Goal: Task Accomplishment & Management: Manage account settings

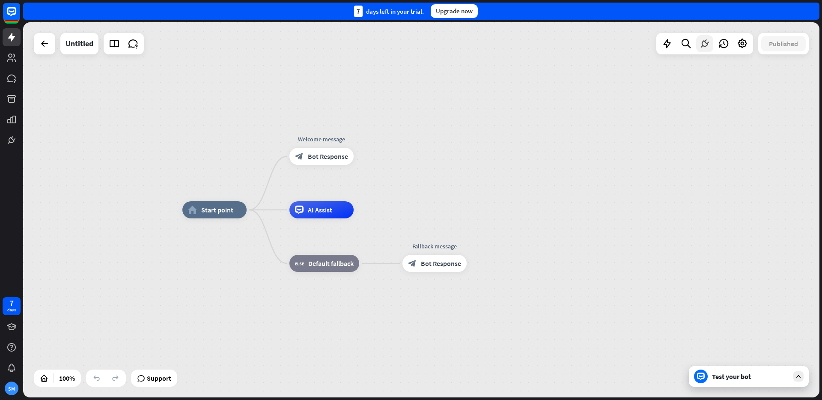
click at [701, 45] on icon at bounding box center [704, 43] width 11 height 11
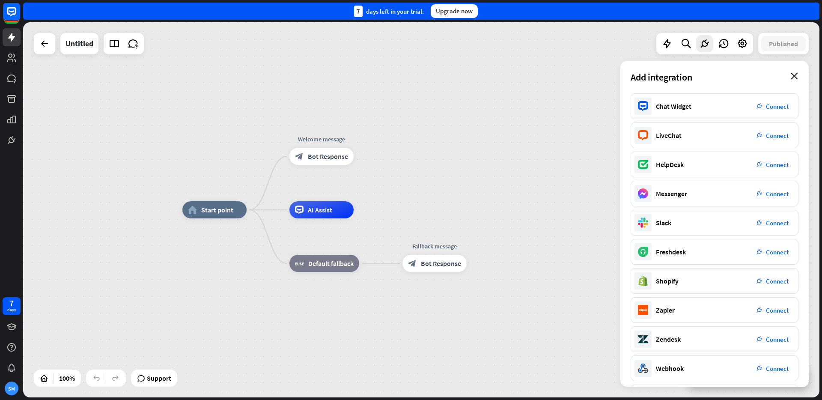
click at [794, 71] on div "Add integration close" at bounding box center [714, 77] width 188 height 33
click at [795, 74] on icon "close" at bounding box center [794, 76] width 7 height 7
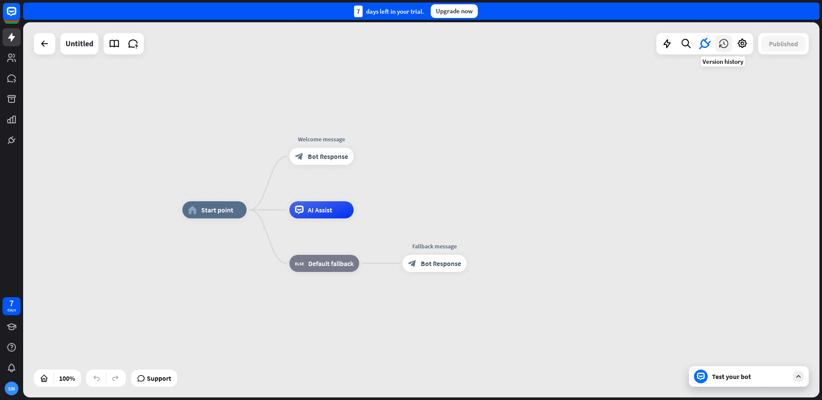
click at [722, 45] on icon at bounding box center [723, 43] width 11 height 11
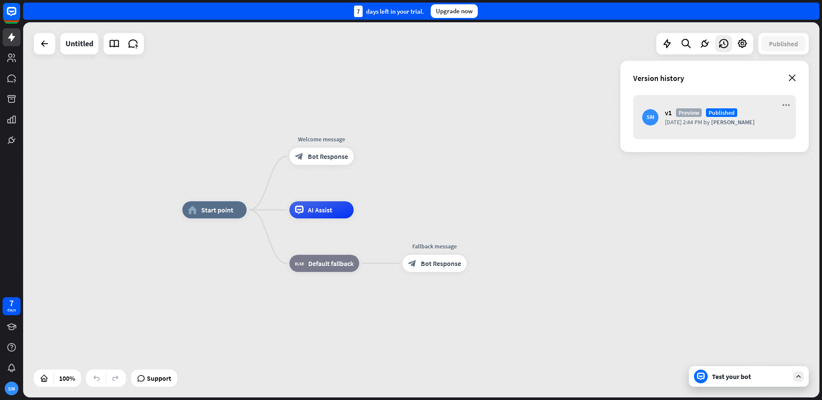
click at [792, 76] on icon "close" at bounding box center [791, 77] width 7 height 7
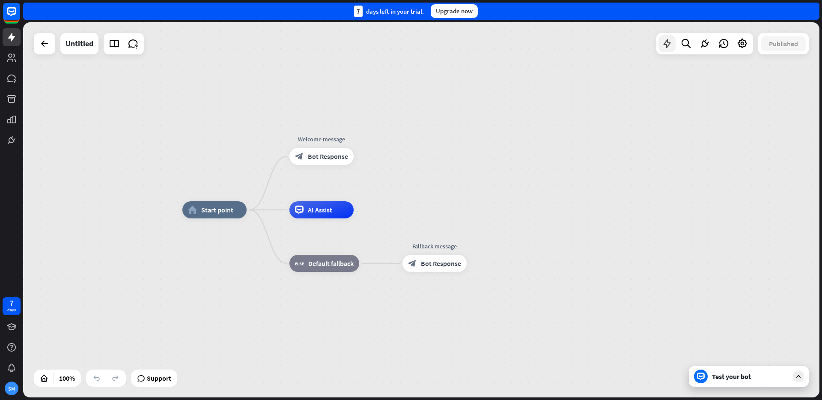
click at [671, 44] on icon at bounding box center [666, 43] width 11 height 11
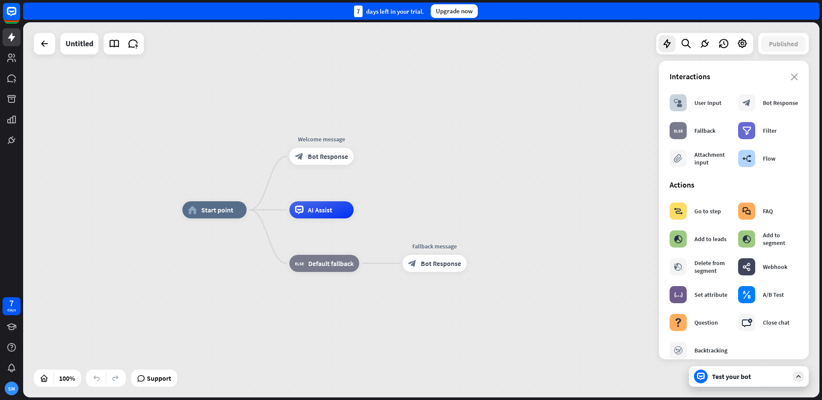
click at [615, 78] on div "home_2 Start point Welcome message block_bot_response Bot Response AI Assist bl…" at bounding box center [421, 209] width 796 height 375
click at [118, 47] on icon at bounding box center [114, 43] width 11 height 11
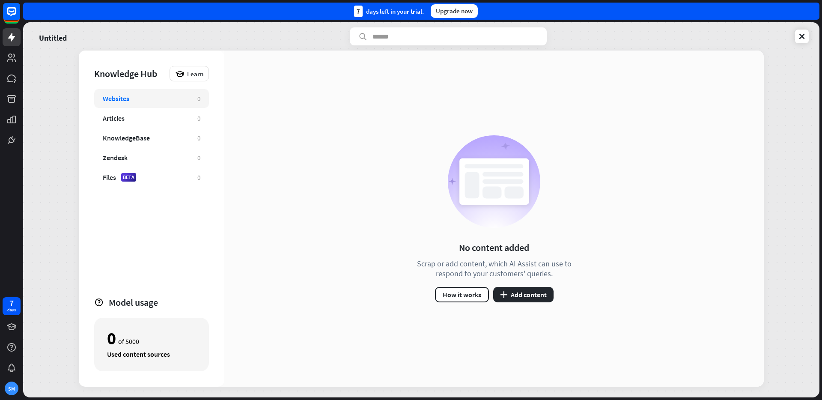
click at [180, 250] on div "Websites 0 Articles 0 KnowledgeBase 0 Zendesk 0 Files BETA 0" at bounding box center [151, 188] width 115 height 199
click at [136, 116] on div "Articles" at bounding box center [146, 118] width 86 height 9
click at [126, 128] on div "KnowledgeBase 0" at bounding box center [151, 137] width 115 height 19
click at [146, 103] on div "Websites 0" at bounding box center [151, 98] width 115 height 19
click at [147, 114] on div "Articles" at bounding box center [146, 118] width 86 height 9
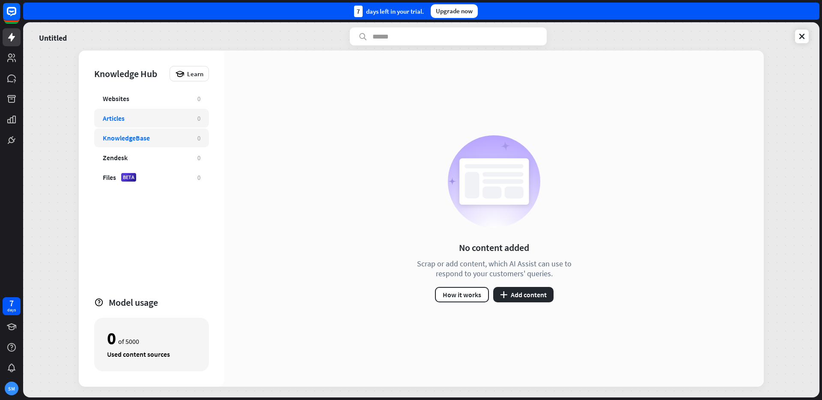
click at [168, 134] on div "KnowledgeBase" at bounding box center [146, 138] width 86 height 9
click at [806, 37] on link at bounding box center [802, 37] width 14 height 14
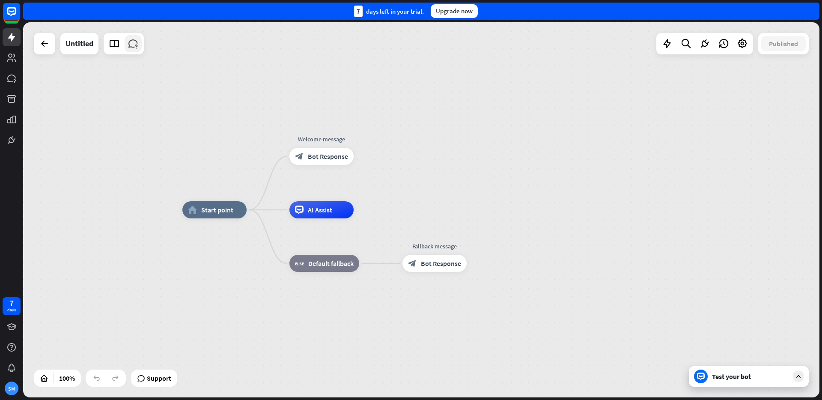
click at [134, 48] on icon at bounding box center [133, 43] width 11 height 11
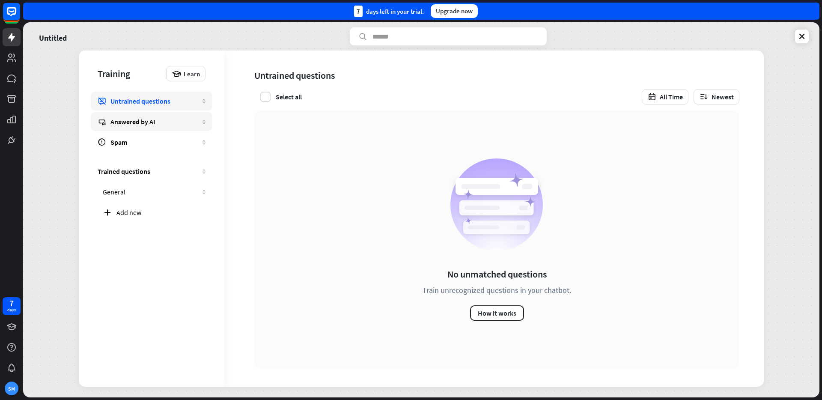
click at [131, 125] on div "Answered by AI" at bounding box center [154, 121] width 88 height 9
click at [193, 286] on div "Training Learn Untrained questions 0 Answered by AI 0 Spam 0 Trained questions …" at bounding box center [152, 219] width 146 height 336
click at [800, 36] on icon at bounding box center [801, 36] width 9 height 9
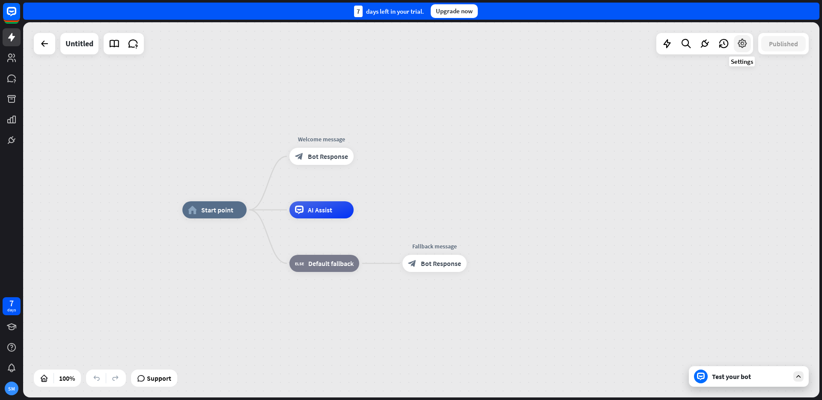
click at [749, 45] on div at bounding box center [742, 43] width 17 height 17
click at [747, 45] on icon at bounding box center [742, 43] width 11 height 11
click at [747, 45] on icon at bounding box center [742, 43] width 15 height 15
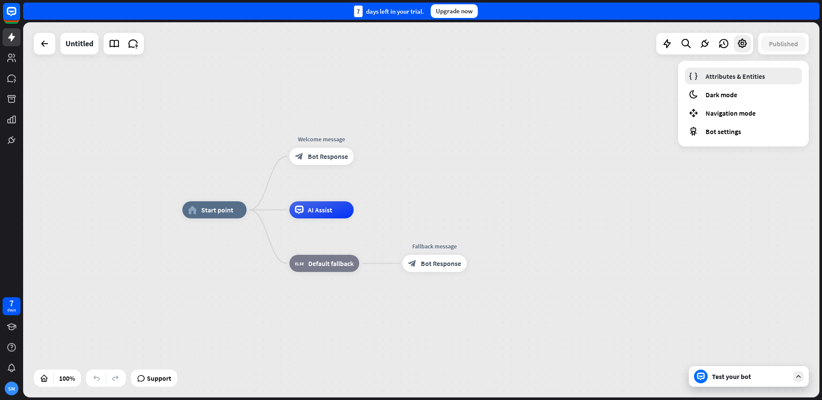
click at [733, 73] on span "Attributes & Entities" at bounding box center [735, 76] width 60 height 9
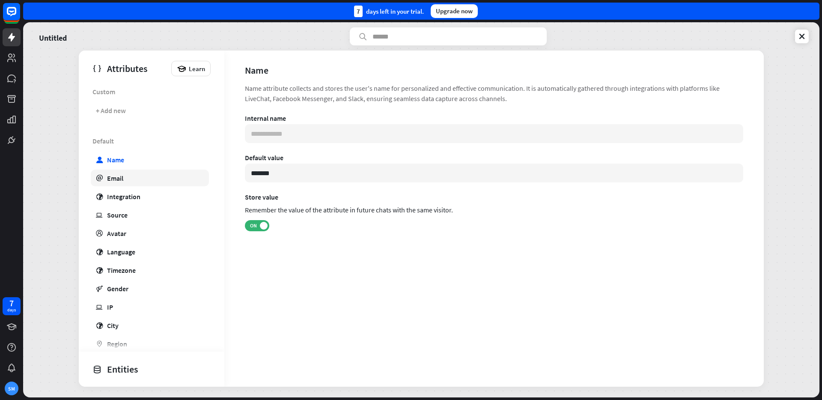
click at [116, 178] on div "Email" at bounding box center [115, 178] width 16 height 9
type input "**********"
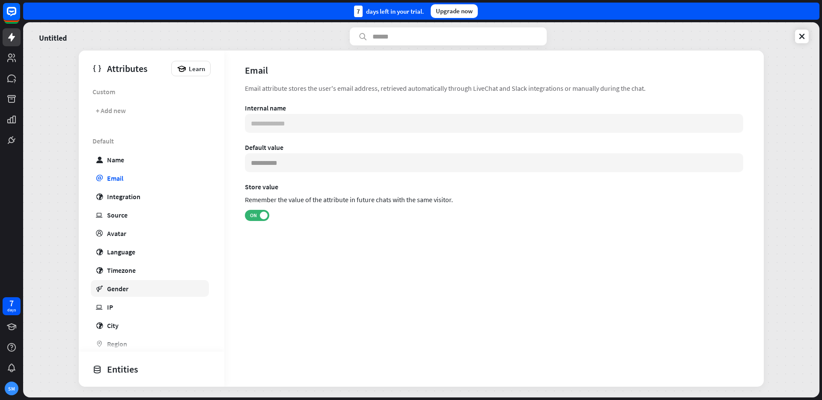
scroll to position [88, 0]
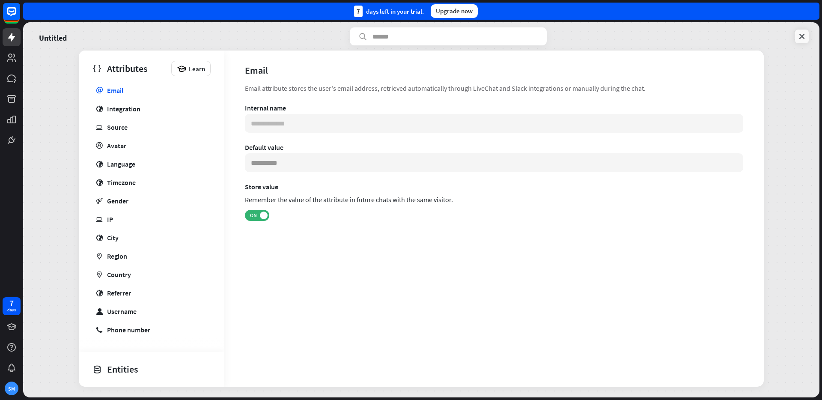
click at [800, 33] on icon at bounding box center [801, 36] width 9 height 9
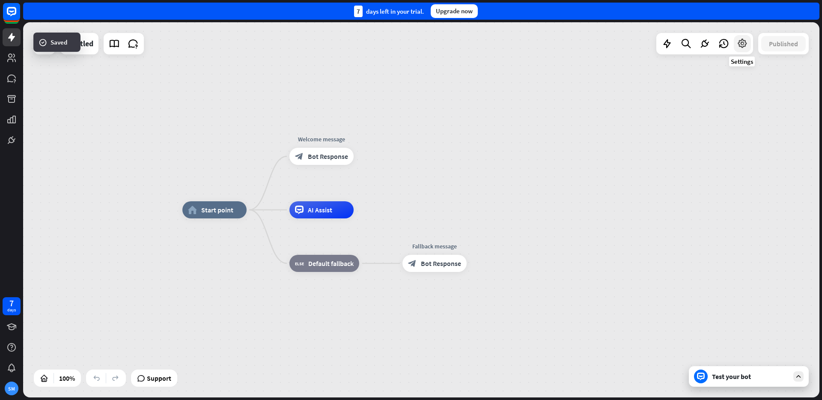
click at [737, 45] on icon at bounding box center [742, 43] width 11 height 11
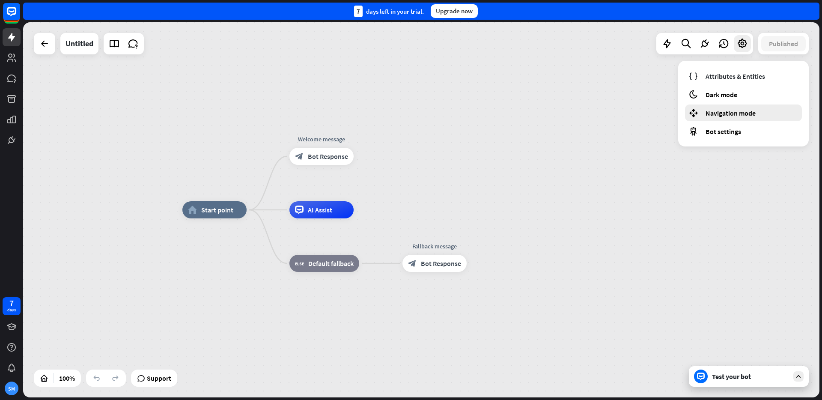
click at [735, 110] on span "Navigation mode" at bounding box center [730, 113] width 50 height 9
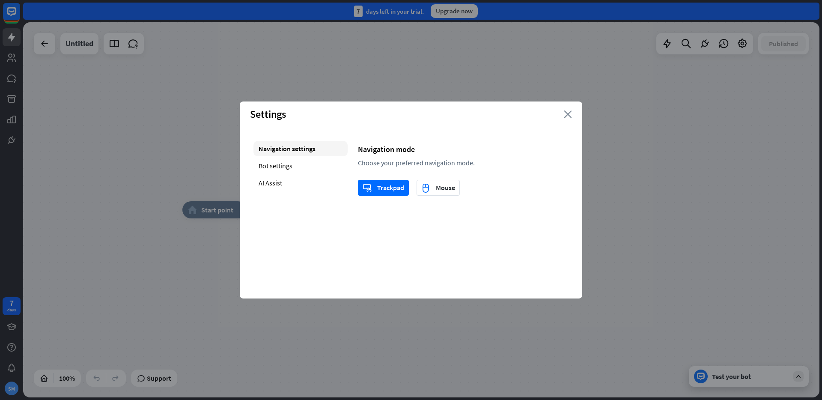
click at [567, 114] on icon "close" at bounding box center [568, 114] width 8 height 8
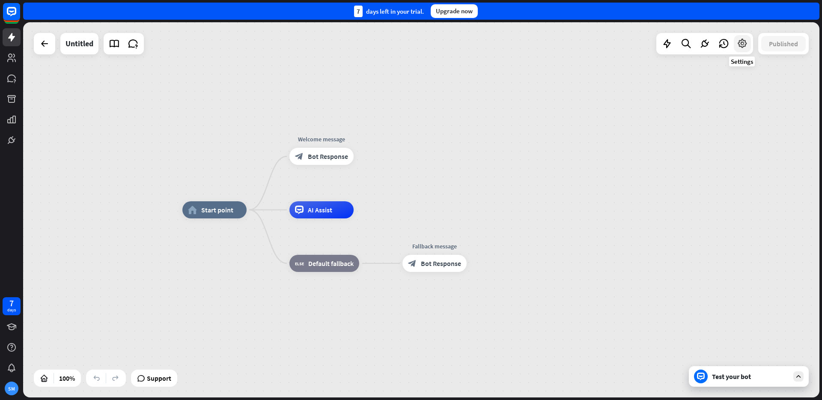
click at [739, 50] on div at bounding box center [742, 43] width 17 height 17
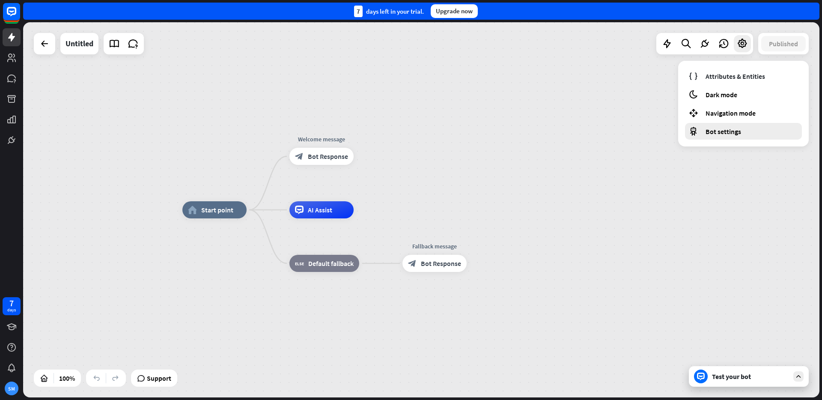
click at [722, 131] on span "Bot settings" at bounding box center [723, 131] width 36 height 9
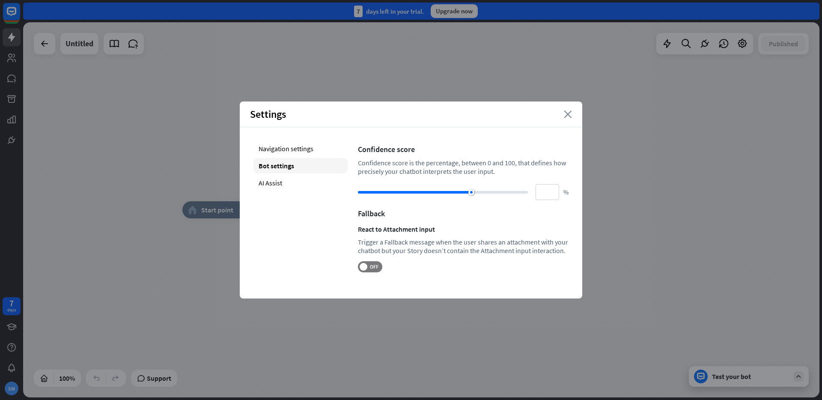
click at [570, 113] on icon "close" at bounding box center [568, 114] width 8 height 8
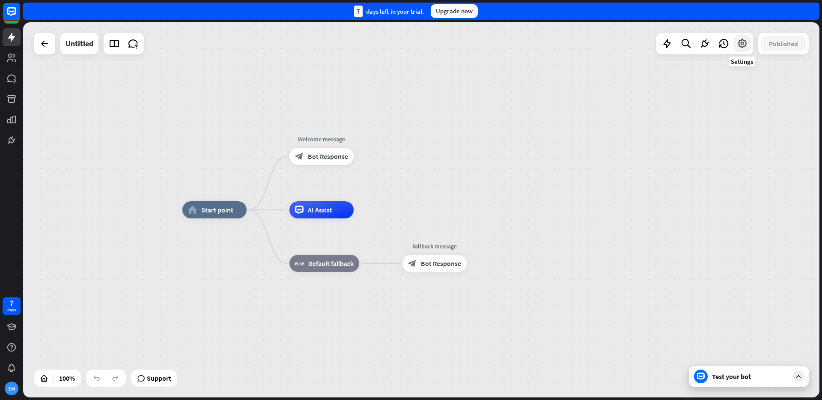
click at [744, 48] on icon at bounding box center [742, 43] width 11 height 11
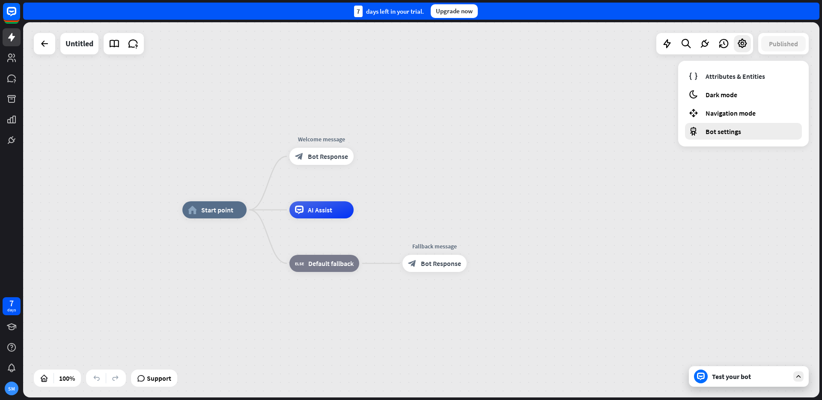
click at [714, 127] on span "Bot settings" at bounding box center [723, 131] width 36 height 9
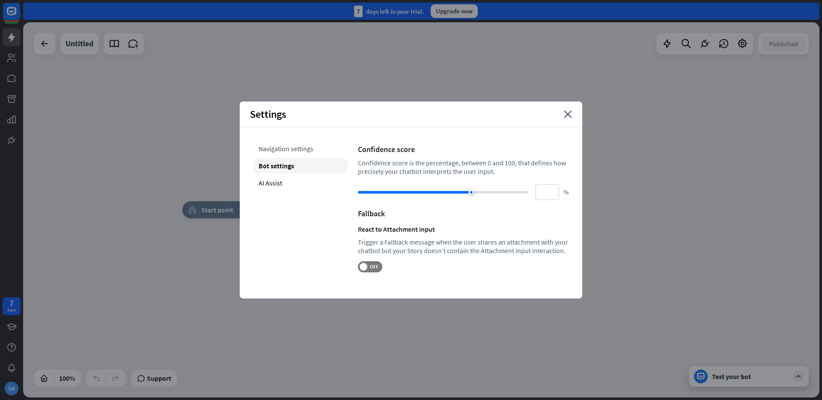
click at [293, 152] on div "Navigation settings" at bounding box center [300, 148] width 94 height 15
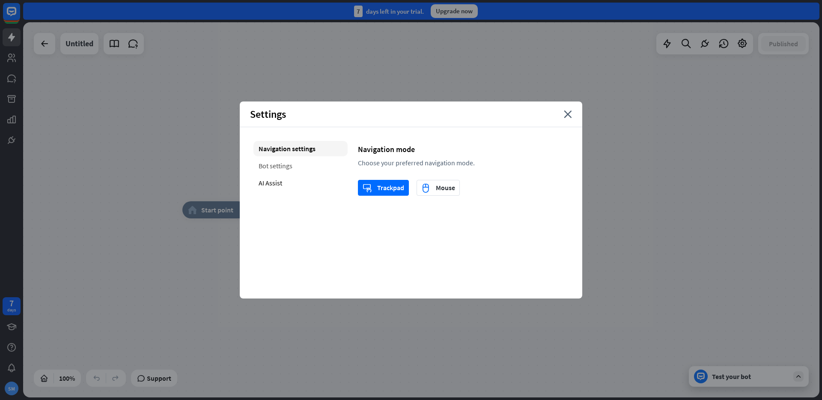
click at [281, 169] on div "Bot settings" at bounding box center [300, 165] width 94 height 15
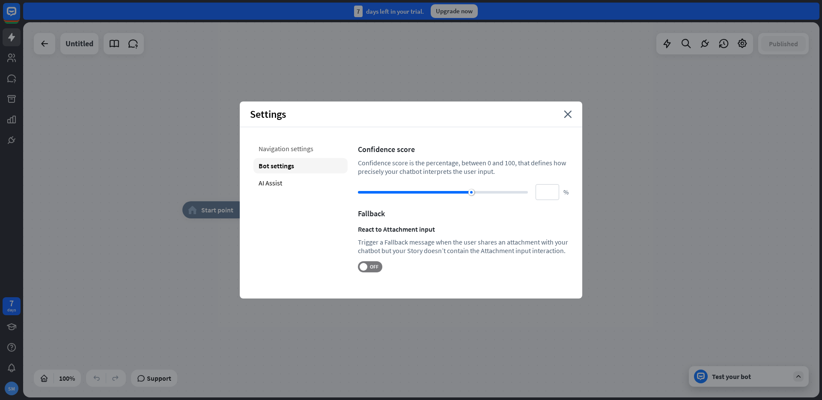
click at [302, 141] on div "Navigation settings" at bounding box center [300, 148] width 94 height 15
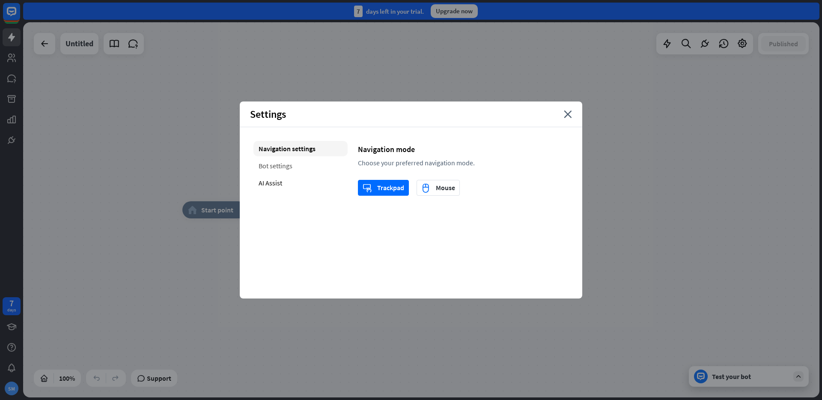
click at [295, 166] on div "Bot settings" at bounding box center [300, 165] width 94 height 15
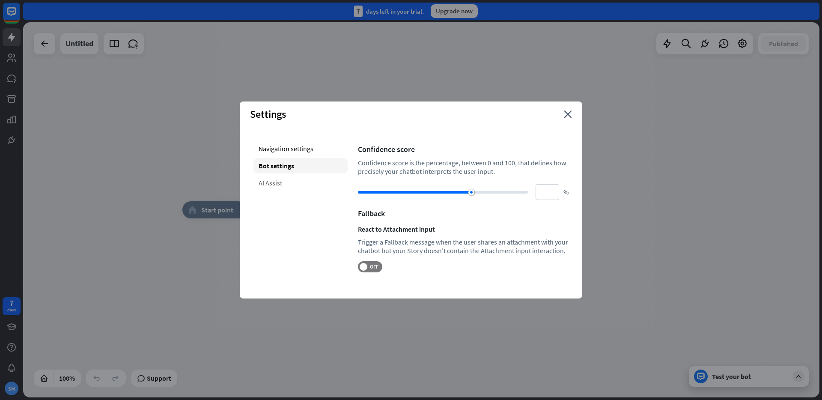
click at [284, 184] on div "AI Assist" at bounding box center [300, 182] width 94 height 15
type input "**"
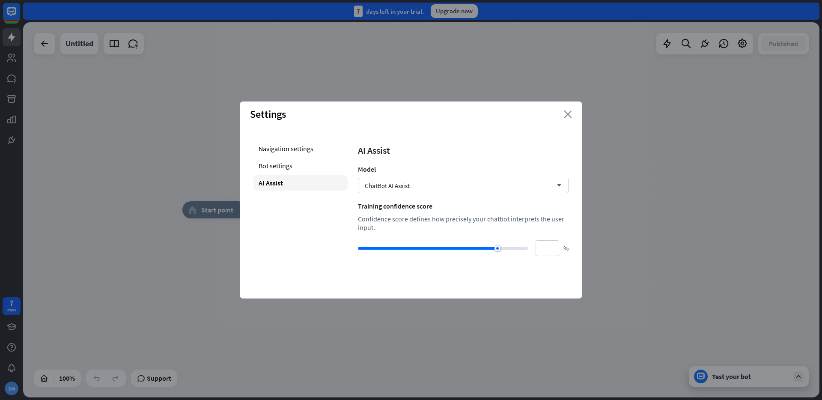
click at [565, 116] on icon "close" at bounding box center [568, 114] width 8 height 8
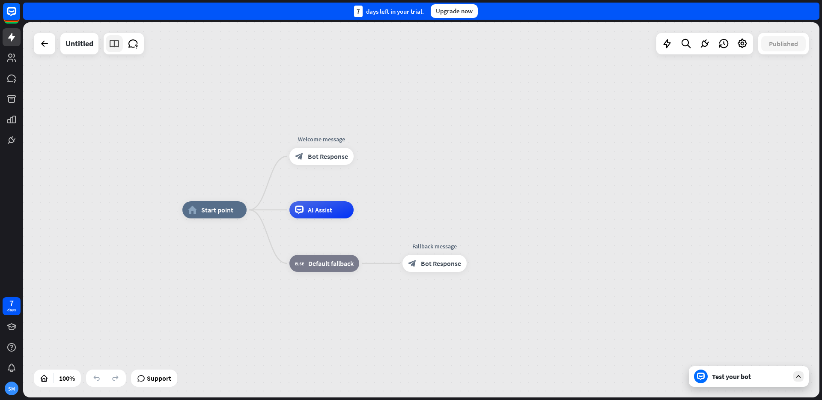
click at [121, 45] on link at bounding box center [114, 43] width 17 height 17
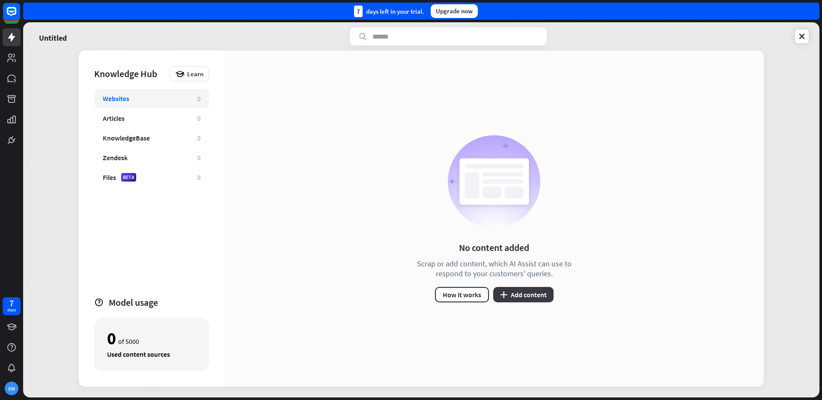
click at [532, 298] on button "plus Add content" at bounding box center [523, 294] width 60 height 15
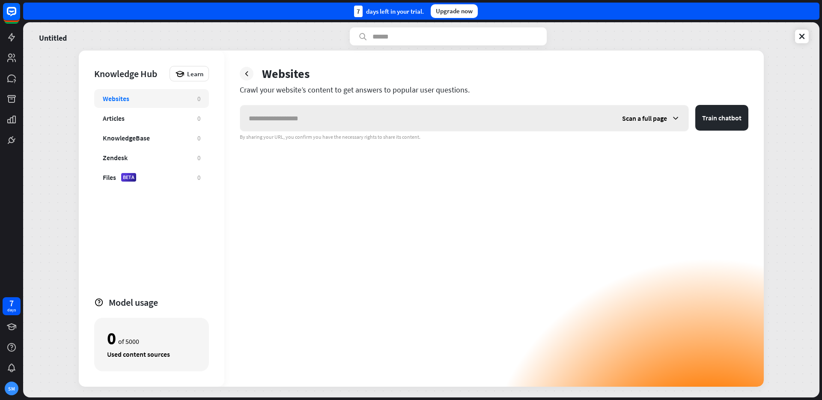
click at [400, 126] on input "text" at bounding box center [426, 118] width 373 height 26
click at [155, 119] on div "Articles" at bounding box center [146, 118] width 86 height 9
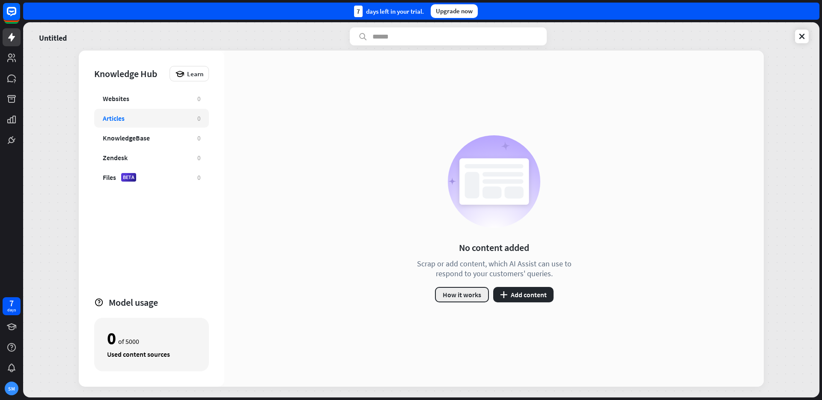
click at [463, 291] on button "How it works" at bounding box center [462, 294] width 54 height 15
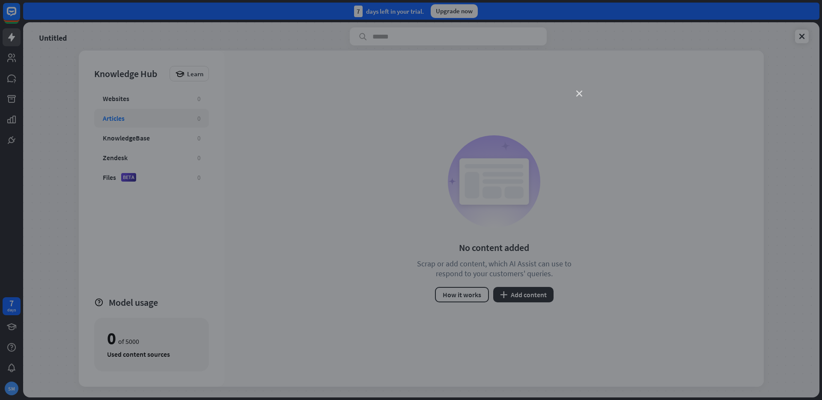
click at [578, 94] on icon "close" at bounding box center [579, 94] width 6 height 6
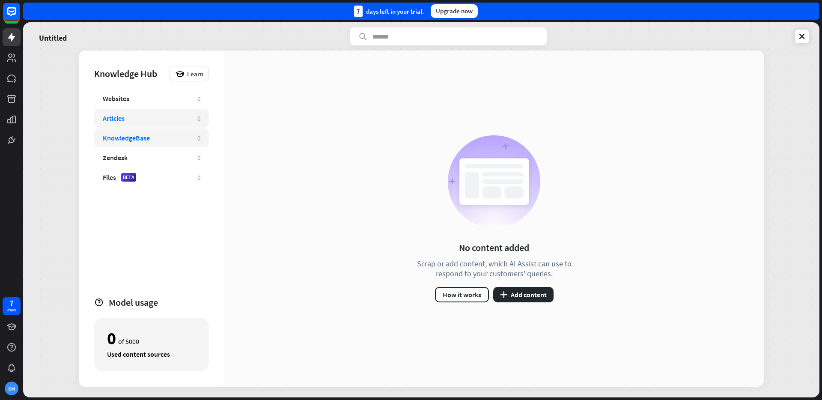
click at [167, 144] on div "KnowledgeBase 0" at bounding box center [151, 137] width 115 height 19
click at [170, 152] on div "Zendesk 0" at bounding box center [151, 157] width 115 height 19
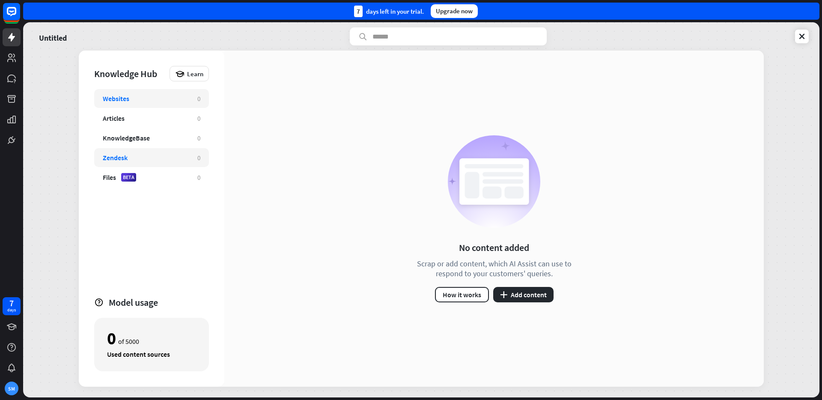
click at [152, 97] on div "Websites" at bounding box center [146, 98] width 86 height 9
click at [533, 288] on button "plus Add content" at bounding box center [523, 294] width 60 height 15
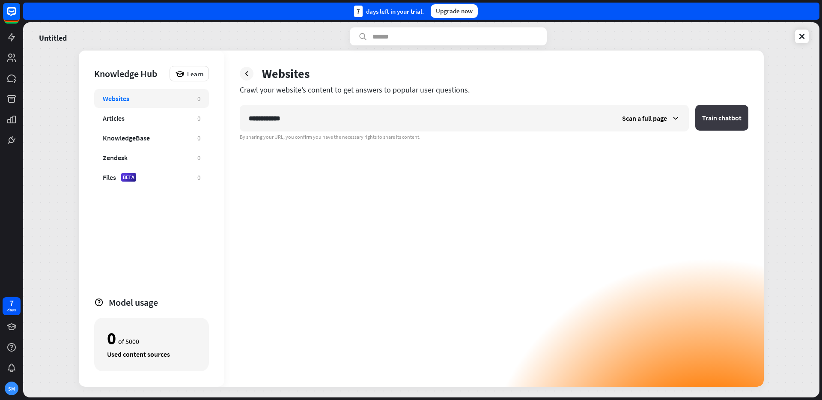
type input "**********"
click at [708, 117] on button "Train chatbot" at bounding box center [721, 118] width 53 height 26
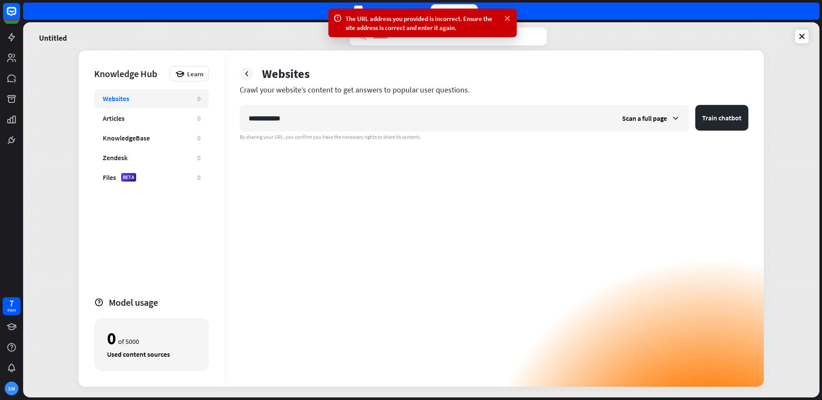
click at [507, 21] on icon at bounding box center [507, 18] width 9 height 9
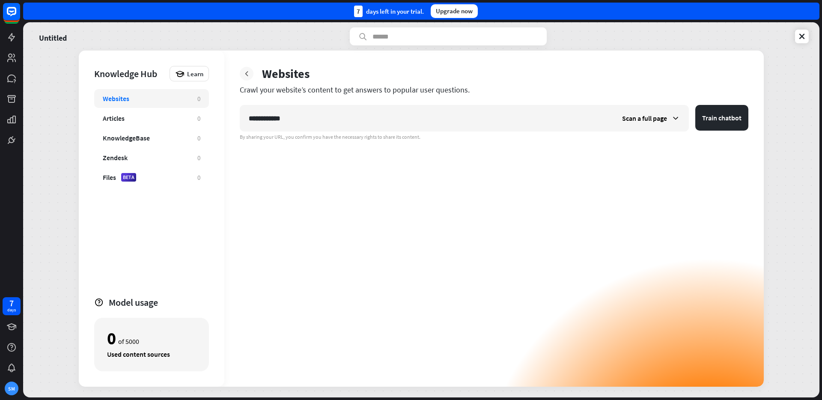
click at [247, 68] on div at bounding box center [247, 74] width 14 height 14
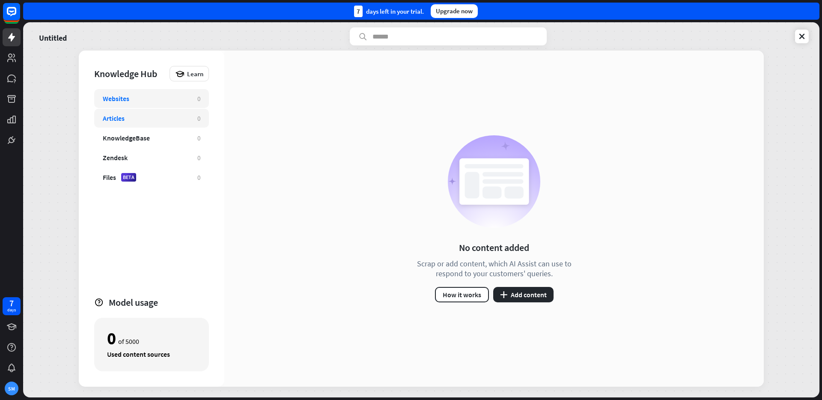
click at [153, 114] on div "Articles" at bounding box center [146, 118] width 86 height 9
click at [150, 132] on div "KnowledgeBase 0" at bounding box center [151, 137] width 115 height 19
click at [153, 119] on div "Articles" at bounding box center [146, 118] width 86 height 9
click at [158, 103] on div "Websites 0" at bounding box center [151, 98] width 115 height 19
click at [166, 124] on div "Articles 0" at bounding box center [151, 118] width 115 height 19
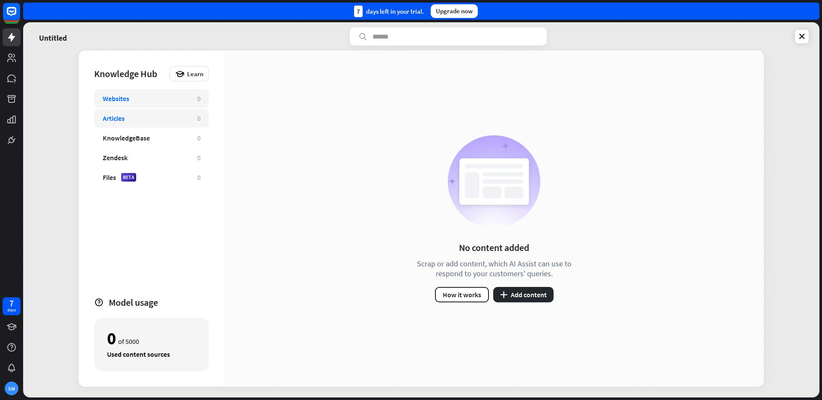
click at [174, 97] on div "Websites" at bounding box center [146, 98] width 86 height 9
click at [544, 294] on button "plus Add content" at bounding box center [523, 294] width 60 height 15
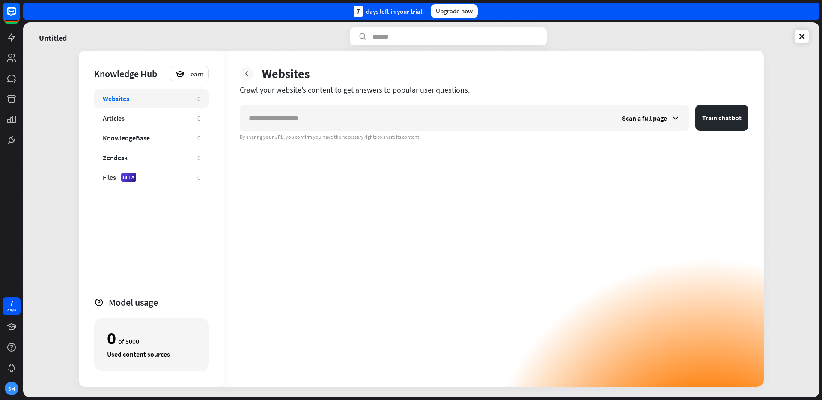
click at [249, 78] on div at bounding box center [247, 74] width 14 height 14
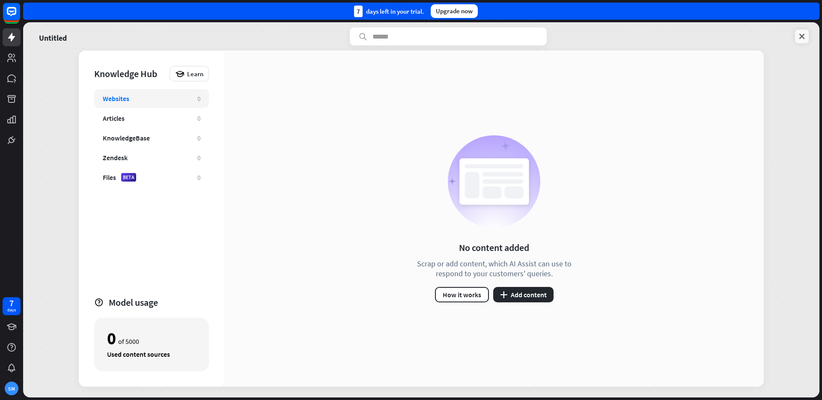
click at [797, 34] on link at bounding box center [802, 37] width 14 height 14
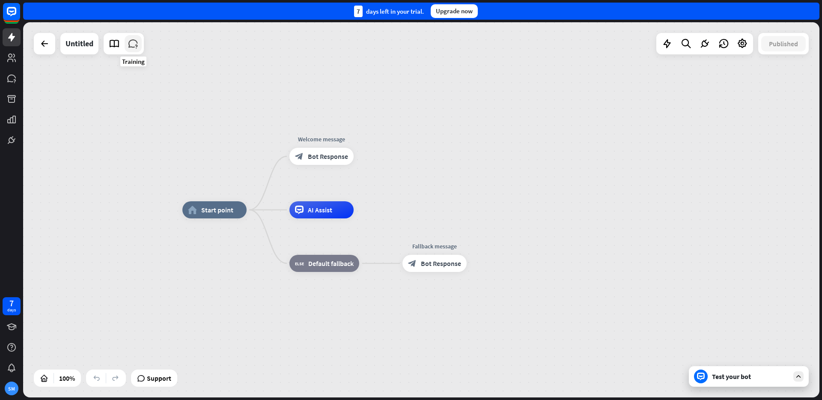
click at [131, 43] on icon at bounding box center [133, 43] width 11 height 11
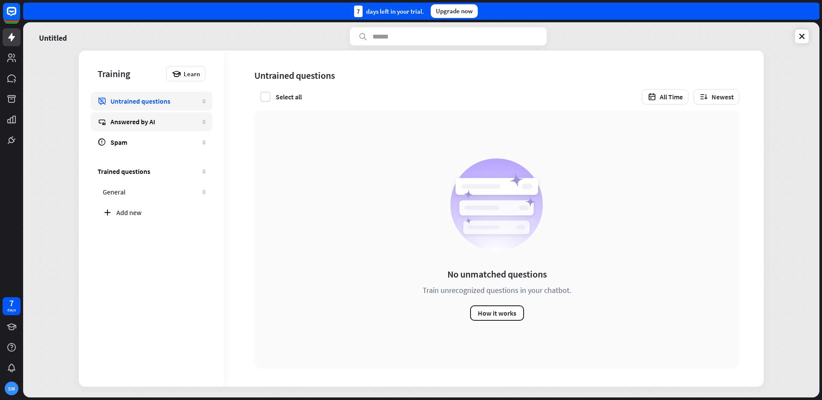
click at [170, 127] on link "Answered by AI 0" at bounding box center [152, 121] width 122 height 19
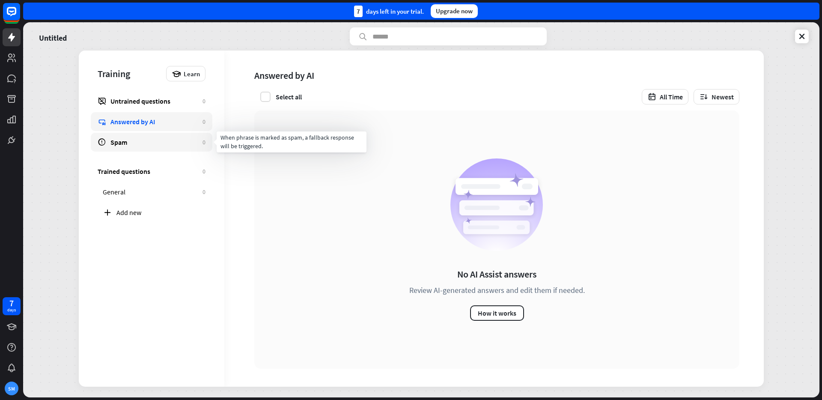
click at [172, 136] on link "Spam 0" at bounding box center [152, 142] width 122 height 19
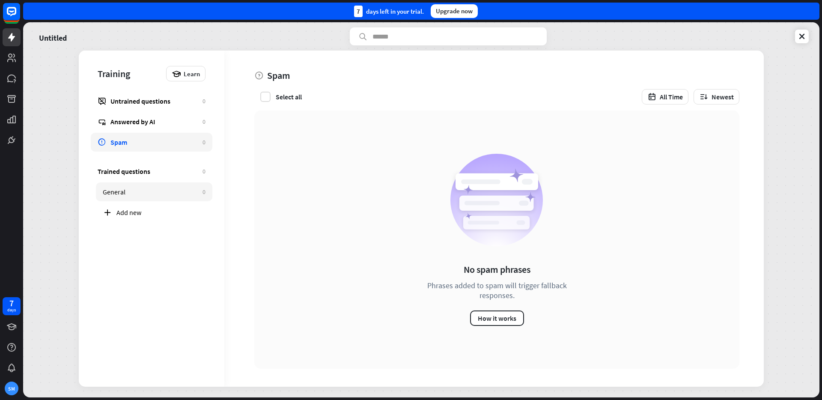
click at [155, 196] on link "General 0" at bounding box center [154, 191] width 116 height 19
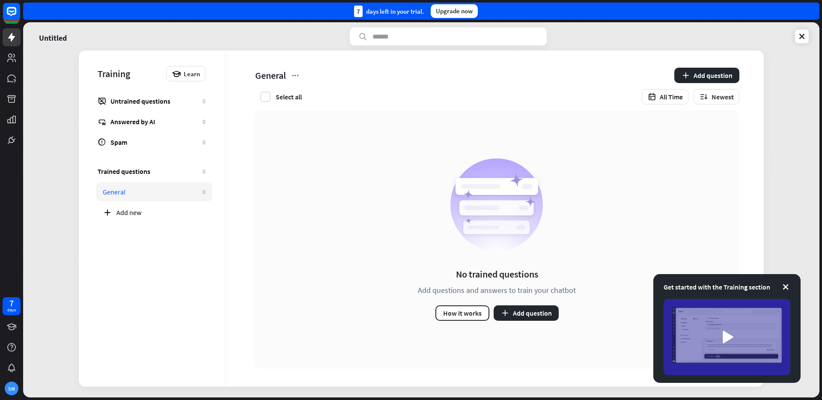
click at [791, 289] on div "Get started with the Training section" at bounding box center [726, 328] width 147 height 109
click at [785, 286] on icon at bounding box center [785, 287] width 9 height 9
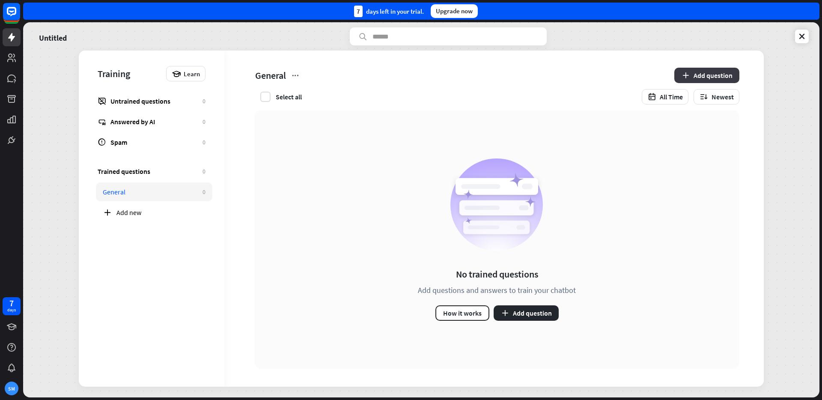
click at [702, 77] on button "Add question" at bounding box center [706, 75] width 65 height 15
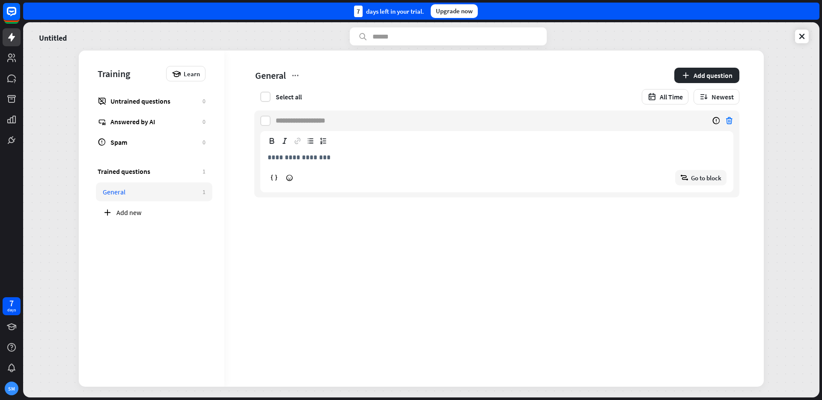
click at [732, 117] on icon at bounding box center [729, 120] width 9 height 9
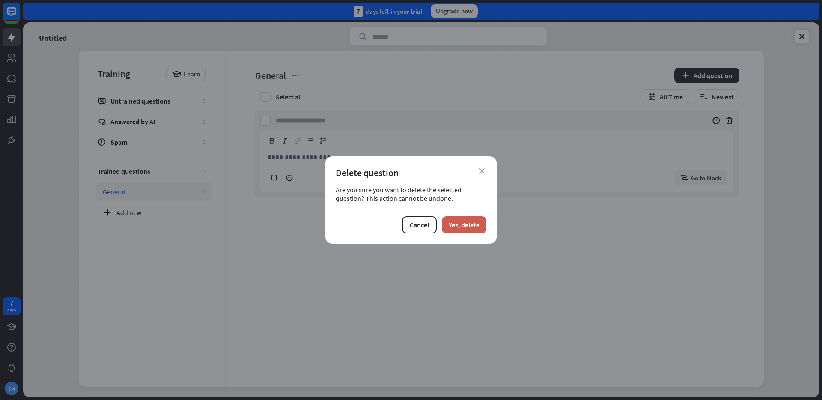
click at [478, 223] on button "Yes, delete" at bounding box center [464, 224] width 45 height 17
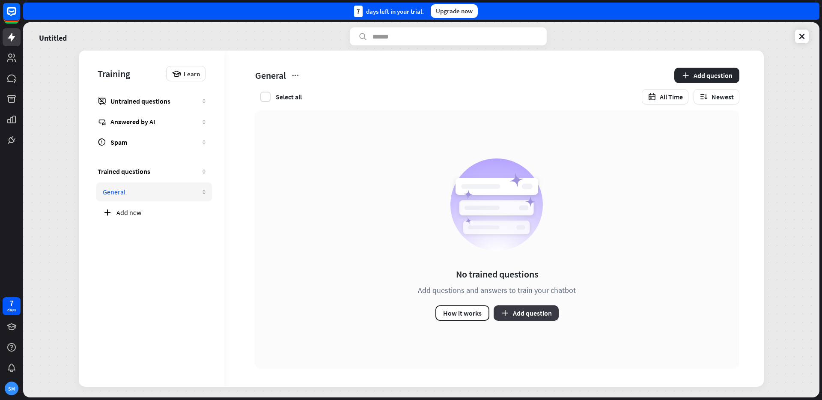
click at [513, 311] on button "Add question" at bounding box center [526, 312] width 65 height 15
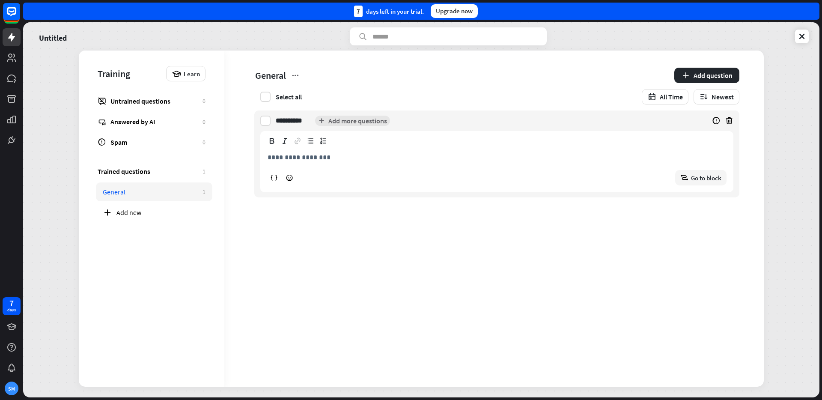
type input "**********"
click at [346, 169] on div "**********" at bounding box center [497, 168] width 472 height 47
click at [654, 228] on div "**********" at bounding box center [493, 219] width 539 height 336
click at [323, 121] on div "Edit" at bounding box center [320, 121] width 11 height 8
click at [383, 232] on div "**********" at bounding box center [493, 219] width 539 height 336
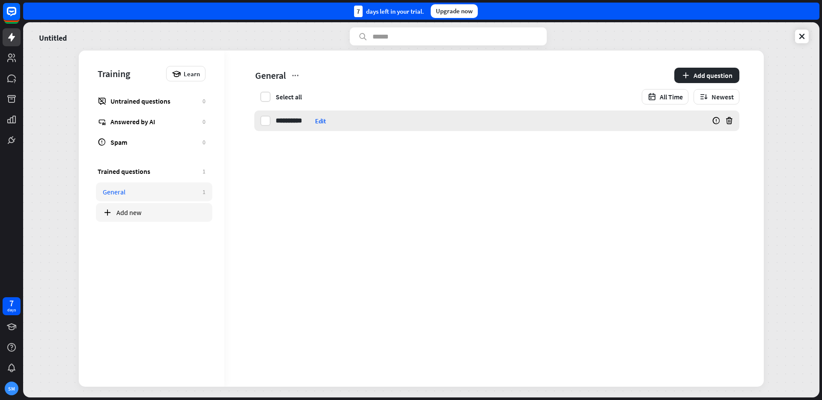
click at [122, 210] on div "Add new" at bounding box center [160, 212] width 89 height 9
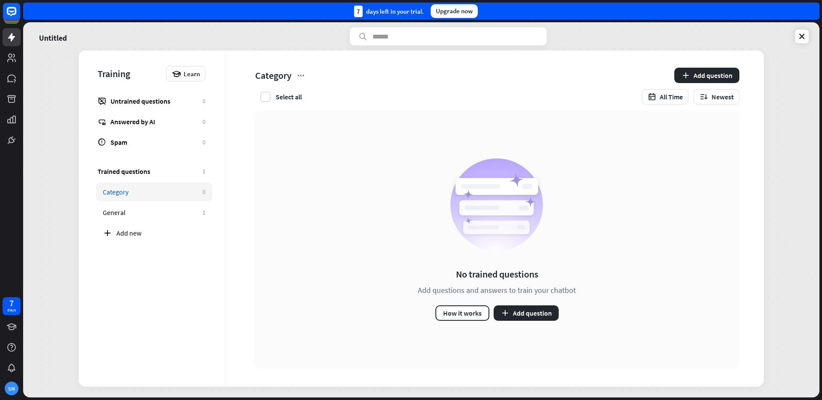
click at [432, 85] on div "Category Add question Select all All Time Newest" at bounding box center [490, 81] width 533 height 60
click at [156, 37] on div "Untitled" at bounding box center [103, 36] width 139 height 18
click at [805, 38] on icon at bounding box center [801, 36] width 9 height 9
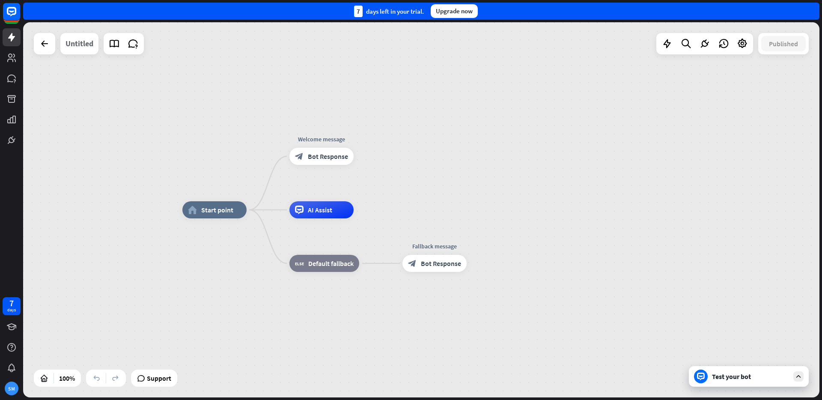
click at [83, 46] on div "Untitled" at bounding box center [79, 43] width 28 height 21
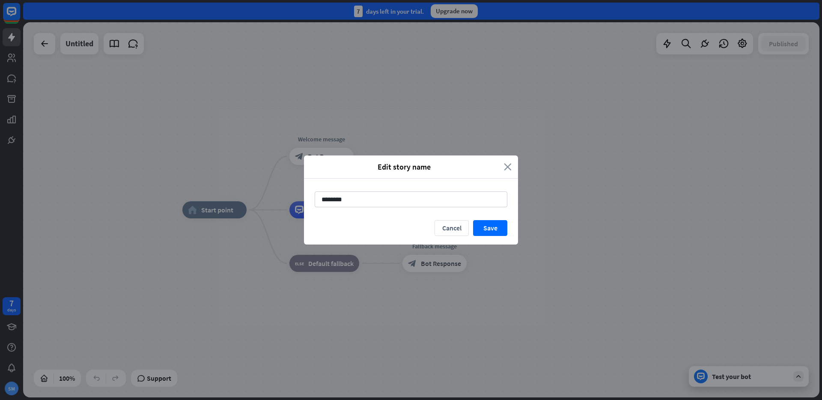
click at [509, 164] on icon "close" at bounding box center [508, 167] width 8 height 10
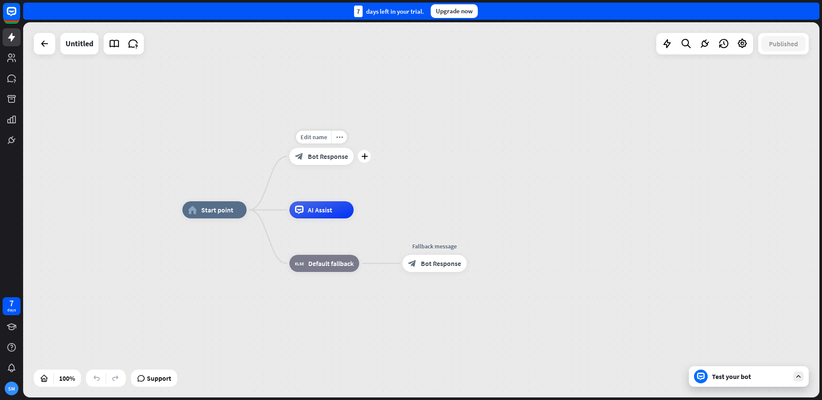
click at [317, 158] on span "Bot Response" at bounding box center [328, 156] width 40 height 9
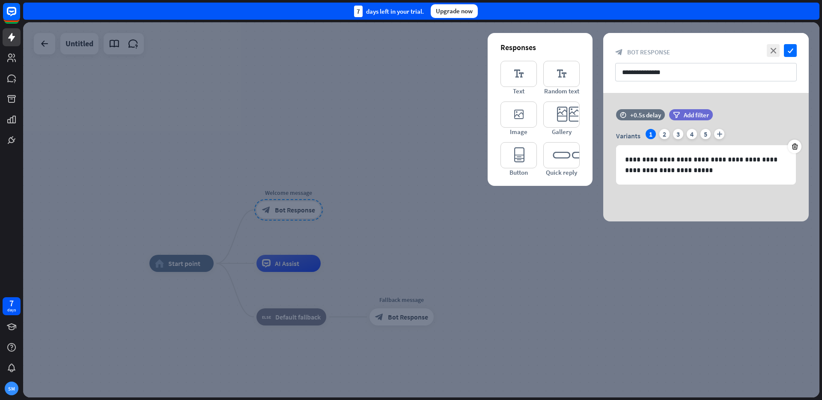
click at [425, 227] on div at bounding box center [421, 209] width 796 height 375
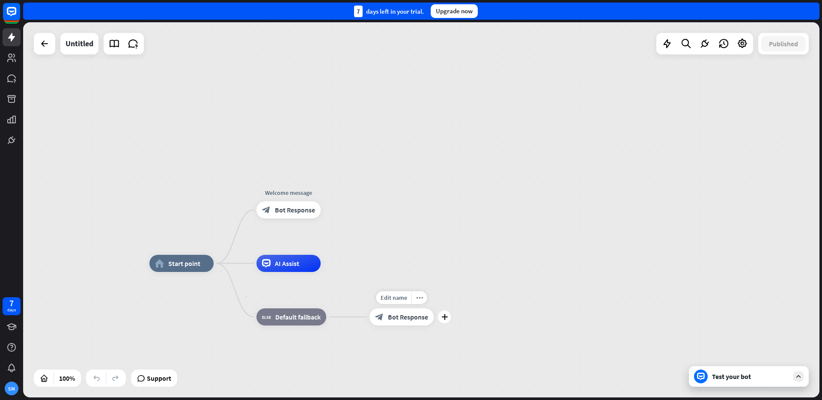
click at [398, 316] on span "Bot Response" at bounding box center [408, 316] width 40 height 9
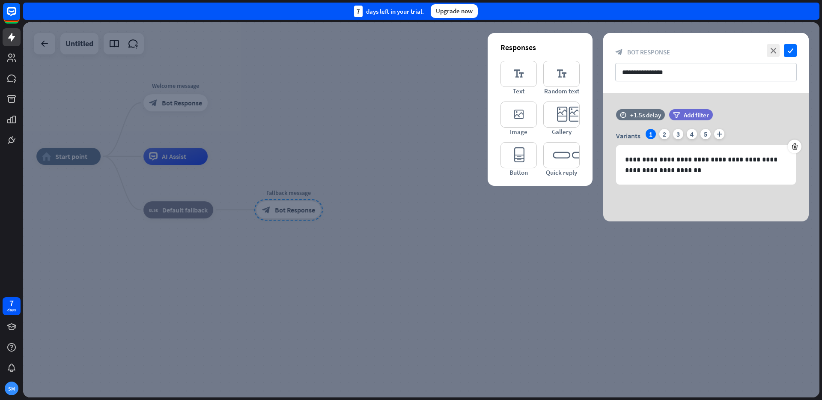
click at [418, 217] on div at bounding box center [421, 209] width 796 height 375
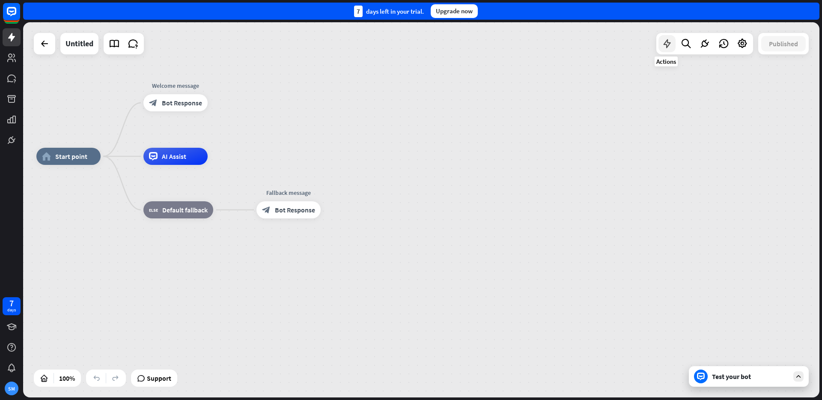
click at [670, 40] on icon at bounding box center [666, 43] width 11 height 11
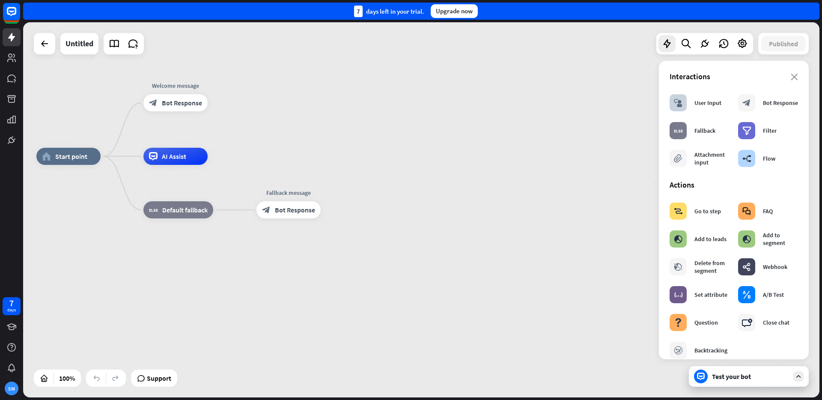
click at [791, 77] on div "close Interactions block_user_input User Input block_bot_response Bot Response …" at bounding box center [734, 210] width 150 height 298
click at [791, 77] on icon "close" at bounding box center [794, 77] width 7 height 7
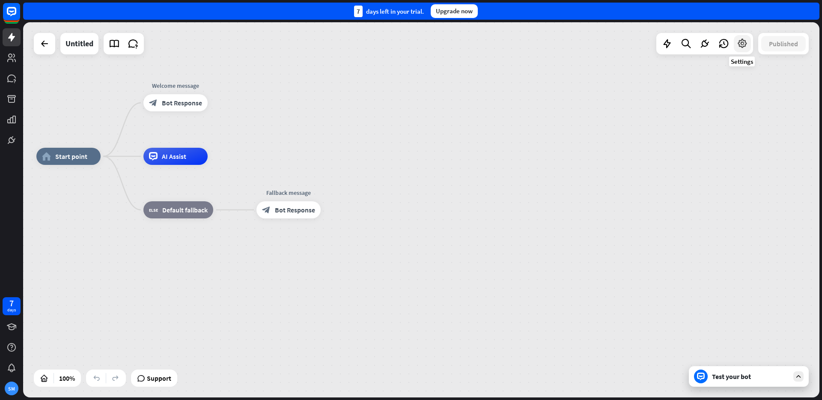
click at [741, 43] on icon at bounding box center [742, 43] width 11 height 11
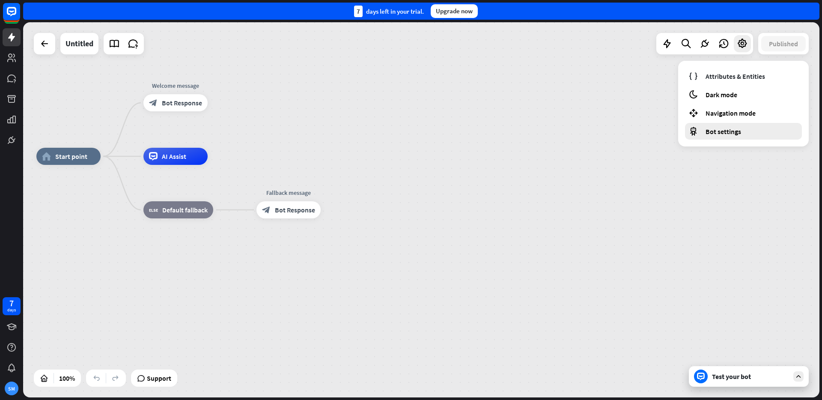
click at [724, 131] on span "Bot settings" at bounding box center [723, 131] width 36 height 9
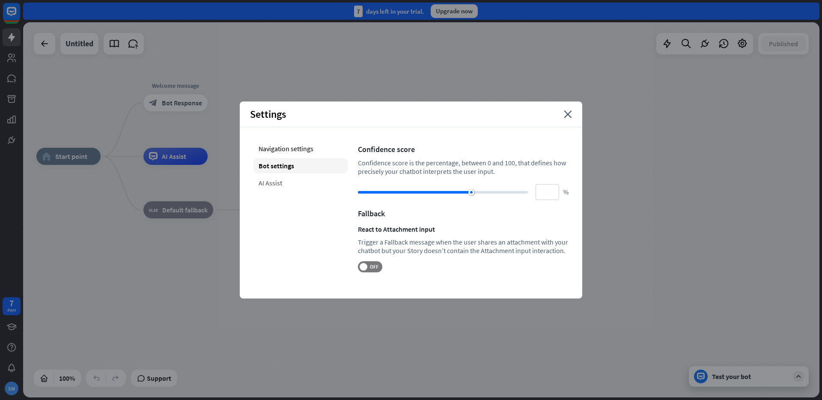
click at [292, 186] on div "AI Assist" at bounding box center [300, 182] width 94 height 15
type input "**"
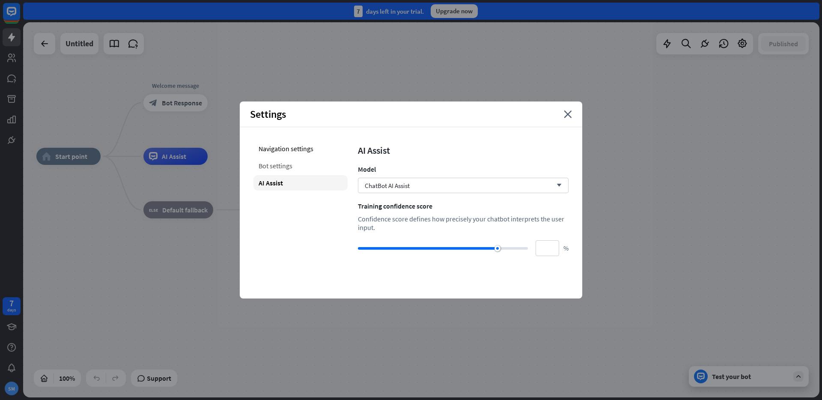
click at [287, 169] on div "Bot settings" at bounding box center [300, 165] width 94 height 15
type input "**"
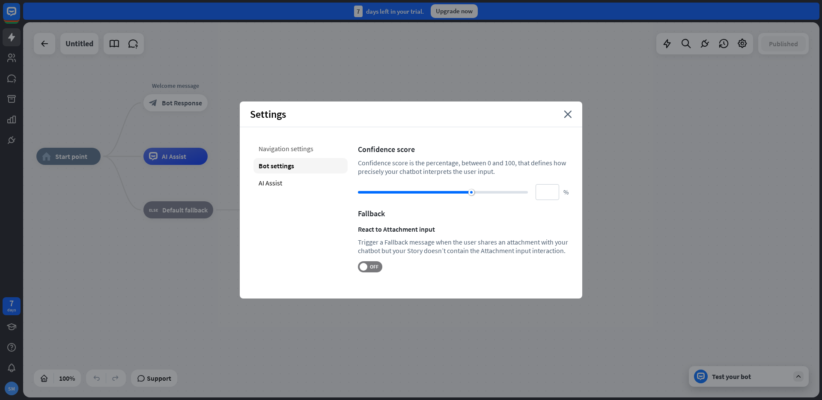
click at [288, 152] on div "Navigation settings" at bounding box center [300, 148] width 94 height 15
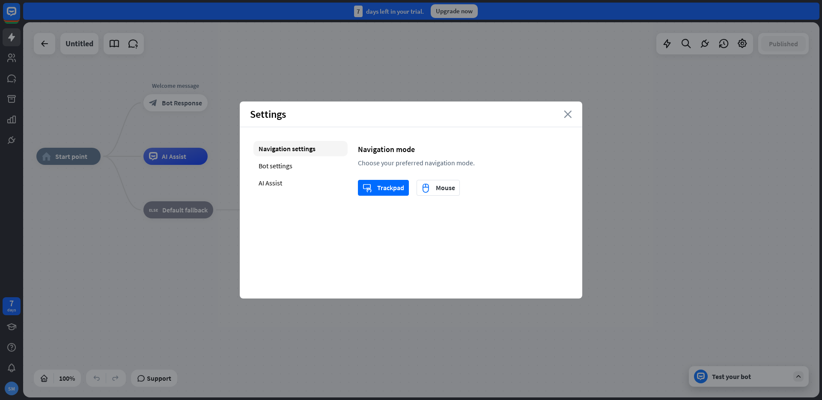
click at [570, 112] on icon "close" at bounding box center [568, 114] width 8 height 8
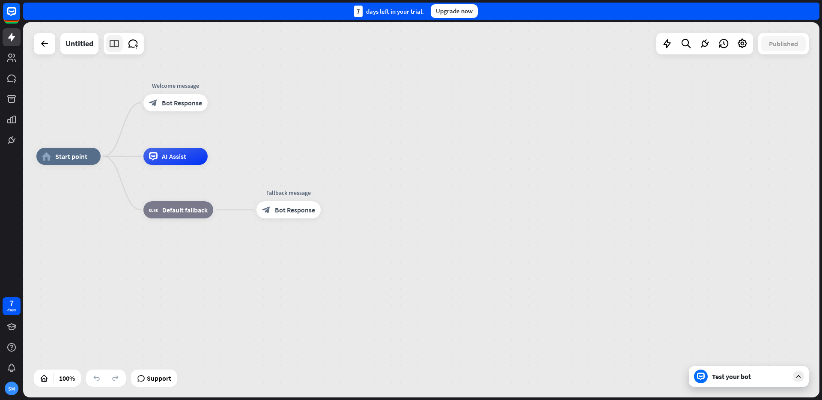
click at [113, 44] on icon at bounding box center [114, 43] width 11 height 11
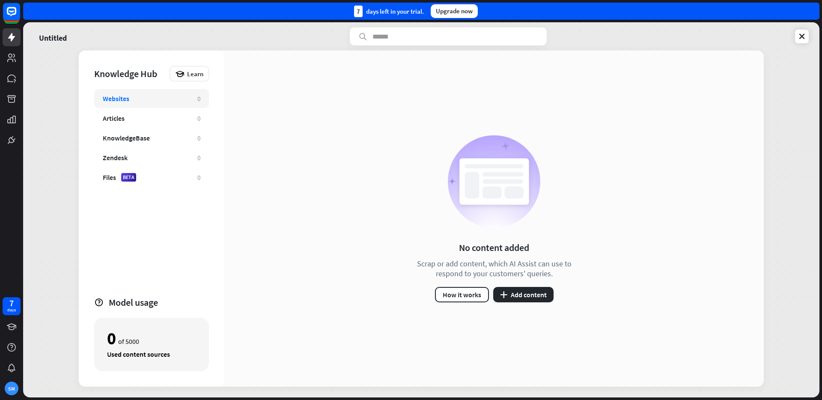
click at [135, 72] on div "Knowledge Hub" at bounding box center [129, 74] width 71 height 12
click at [132, 73] on div "Knowledge Hub" at bounding box center [129, 74] width 71 height 12
click at [259, 399] on div at bounding box center [411, 400] width 822 height 0
click at [804, 35] on icon at bounding box center [801, 36] width 9 height 9
click at [807, 399] on div at bounding box center [411, 400] width 822 height 0
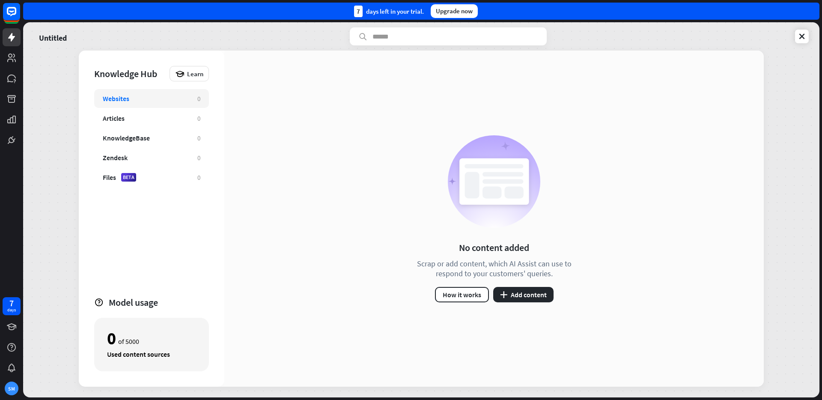
click at [775, 399] on div at bounding box center [411, 400] width 822 height 0
click at [796, 39] on link at bounding box center [802, 37] width 14 height 14
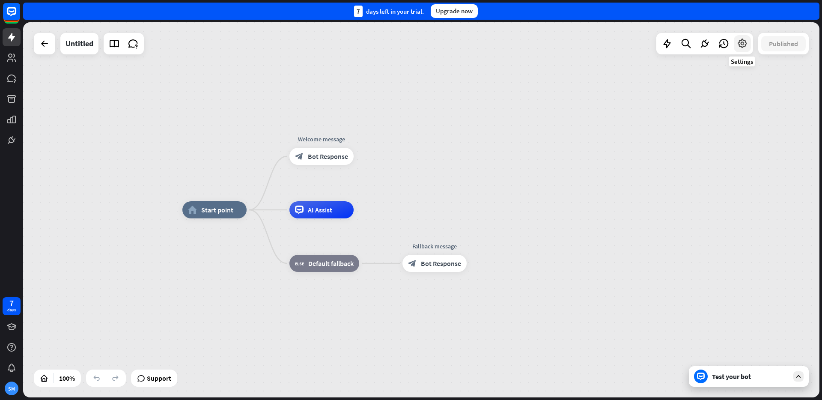
click at [744, 45] on icon at bounding box center [742, 43] width 11 height 11
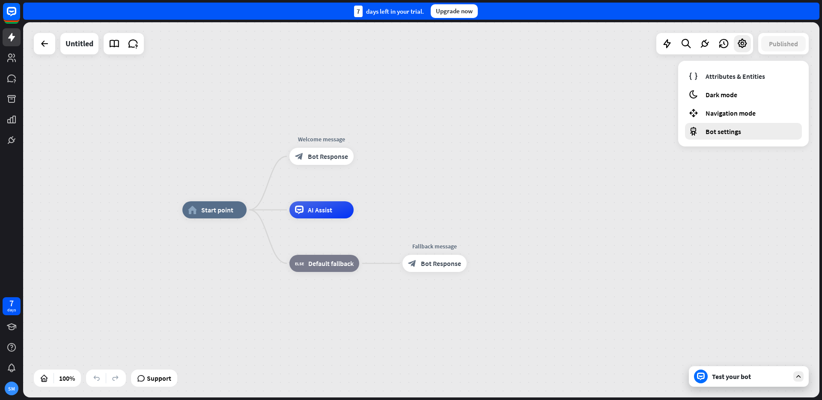
click at [718, 135] on span "Bot settings" at bounding box center [723, 131] width 36 height 9
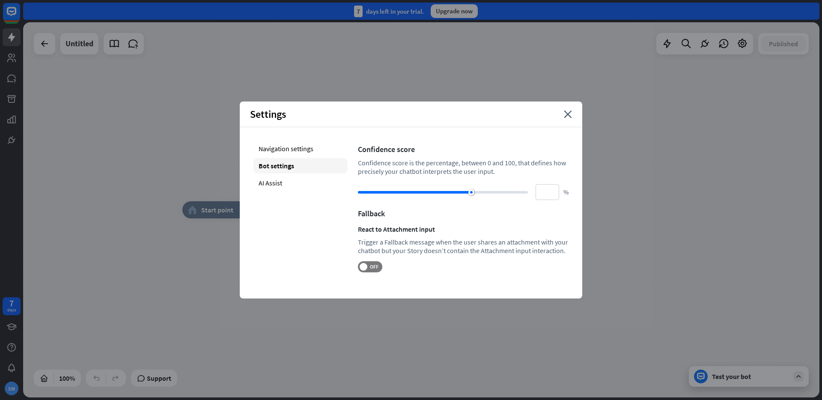
click at [257, 113] on span "Settings" at bounding box center [268, 113] width 36 height 13
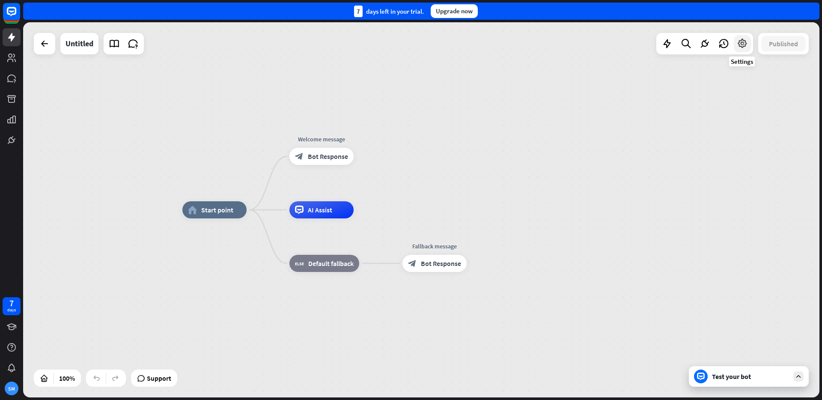
click at [747, 43] on icon at bounding box center [742, 43] width 11 height 11
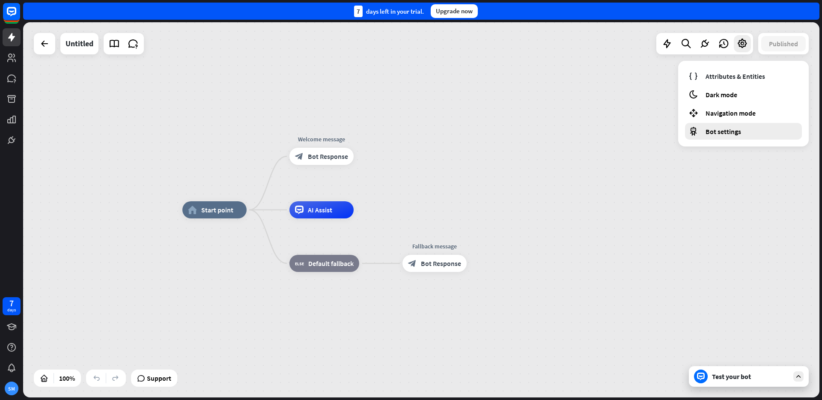
click at [705, 135] on span "Bot settings" at bounding box center [723, 131] width 36 height 9
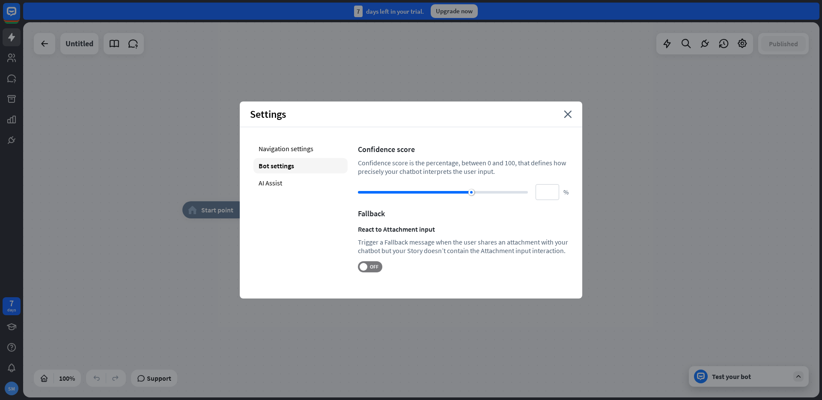
click at [202, 111] on div "home_2 Start point Welcome message block_bot_response Bot Response AI Assist bl…" at bounding box center [421, 209] width 796 height 375
click at [571, 115] on icon "close" at bounding box center [568, 114] width 8 height 8
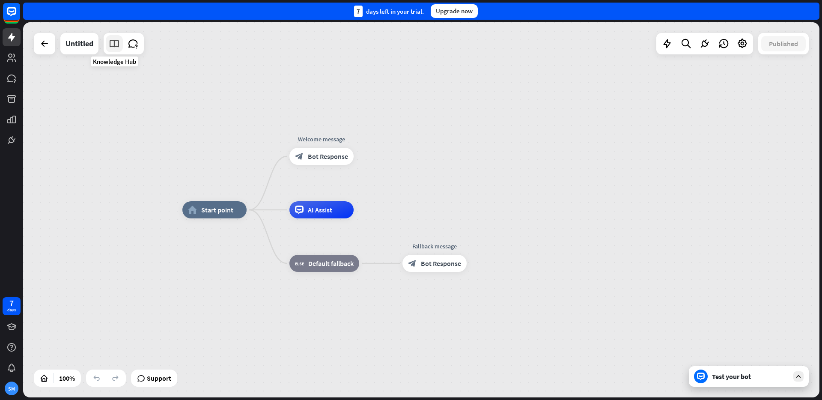
click at [111, 49] on icon at bounding box center [114, 43] width 11 height 11
